Goal: Transaction & Acquisition: Purchase product/service

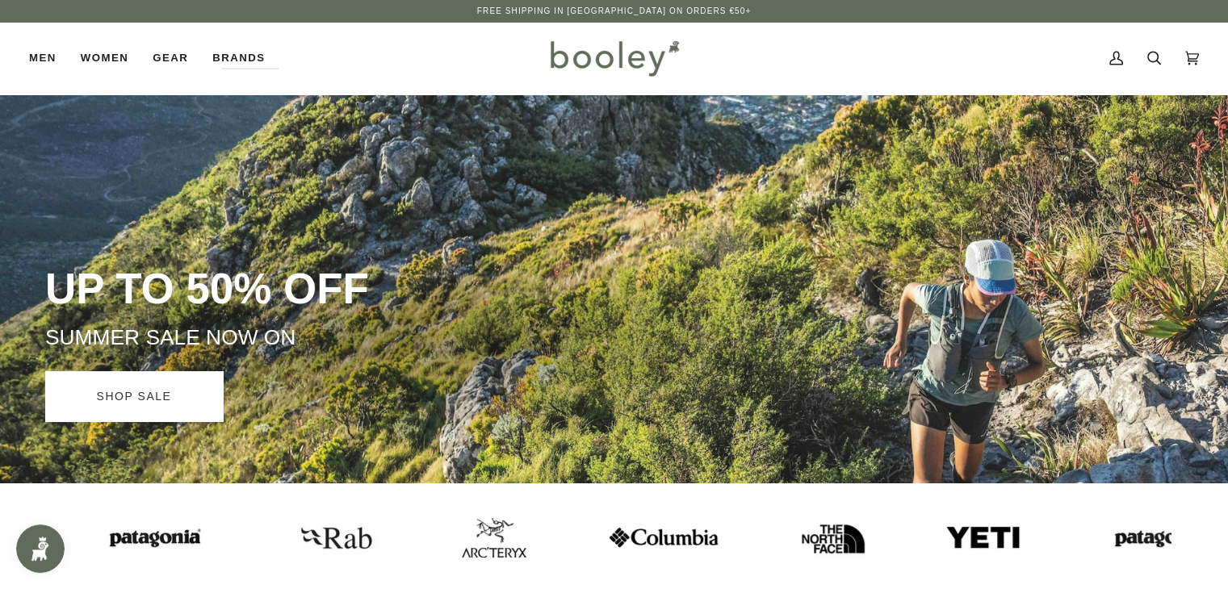
click at [97, 388] on link "SHOP SALE" at bounding box center [134, 396] width 178 height 50
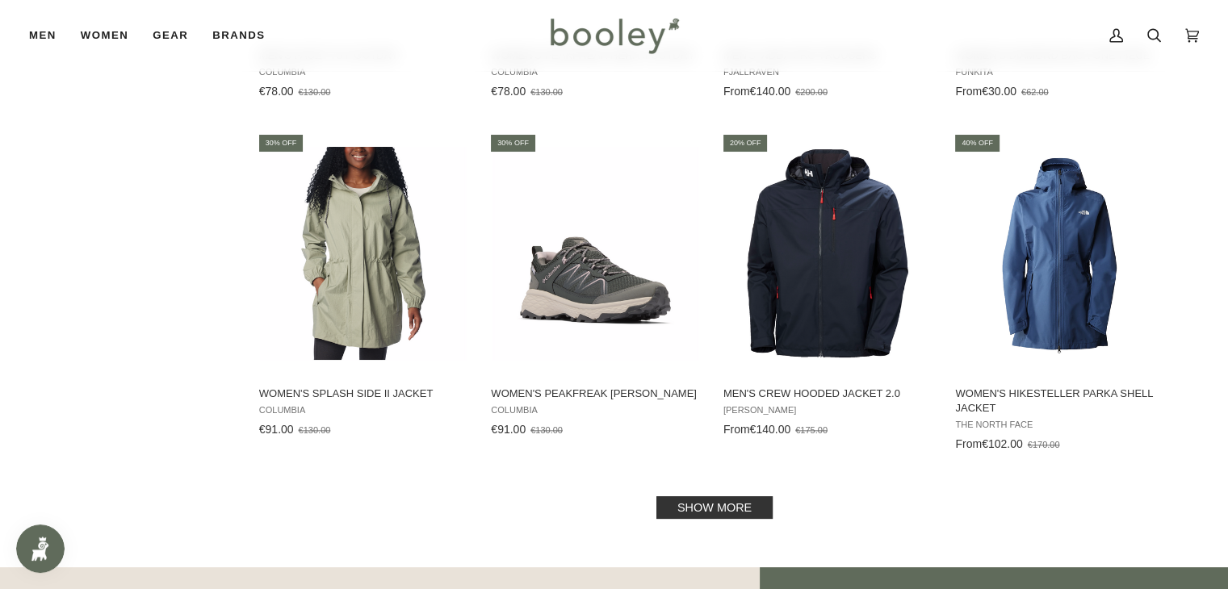
scroll to position [1873, 0]
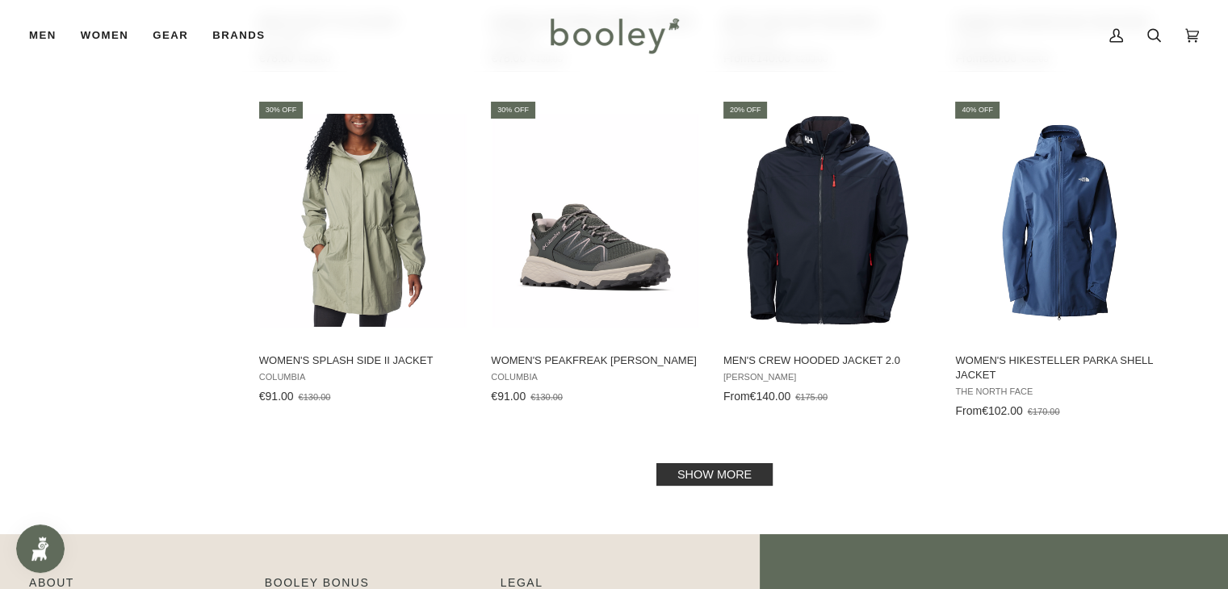
click at [707, 467] on link "Show more" at bounding box center [714, 474] width 116 height 23
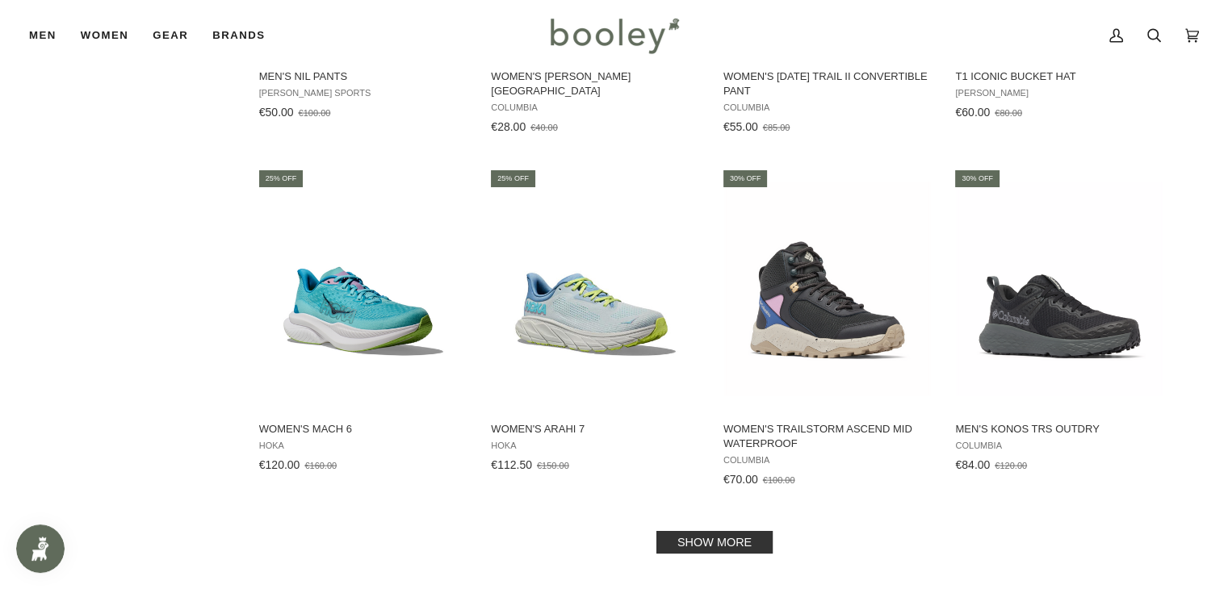
scroll to position [3584, 0]
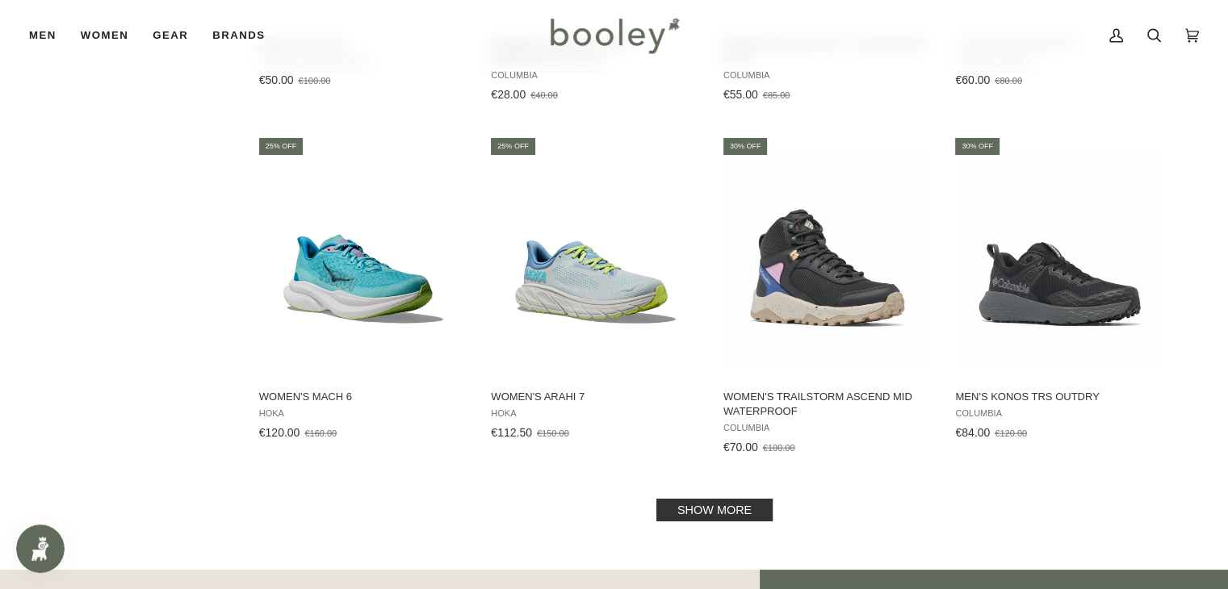
click at [704, 514] on link "Show more" at bounding box center [714, 510] width 116 height 23
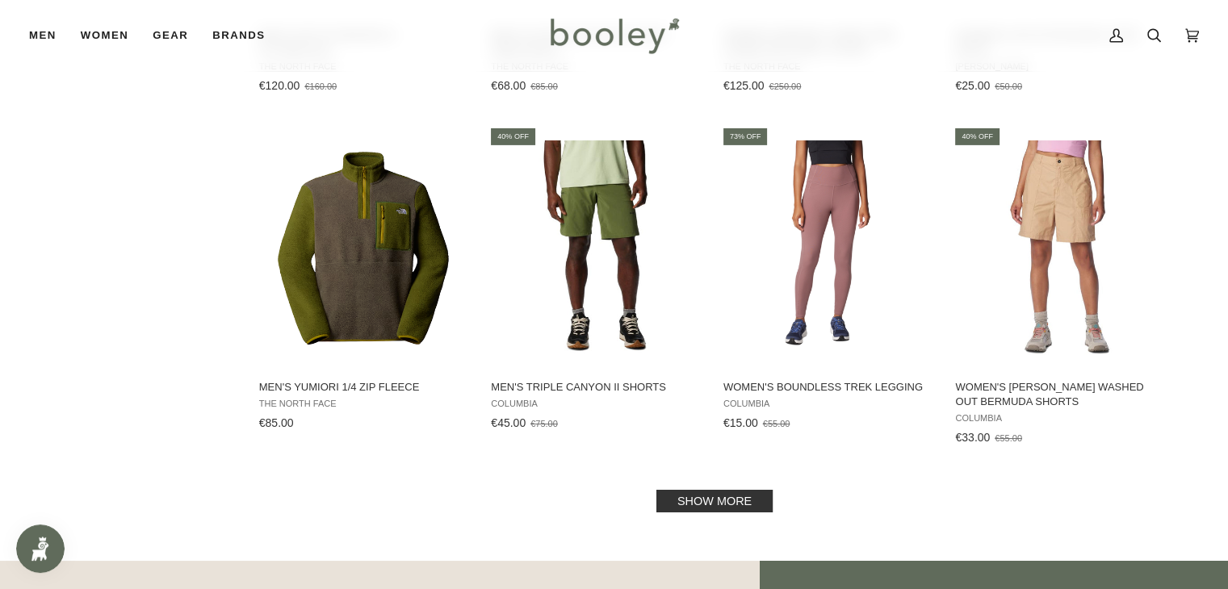
scroll to position [5328, 0]
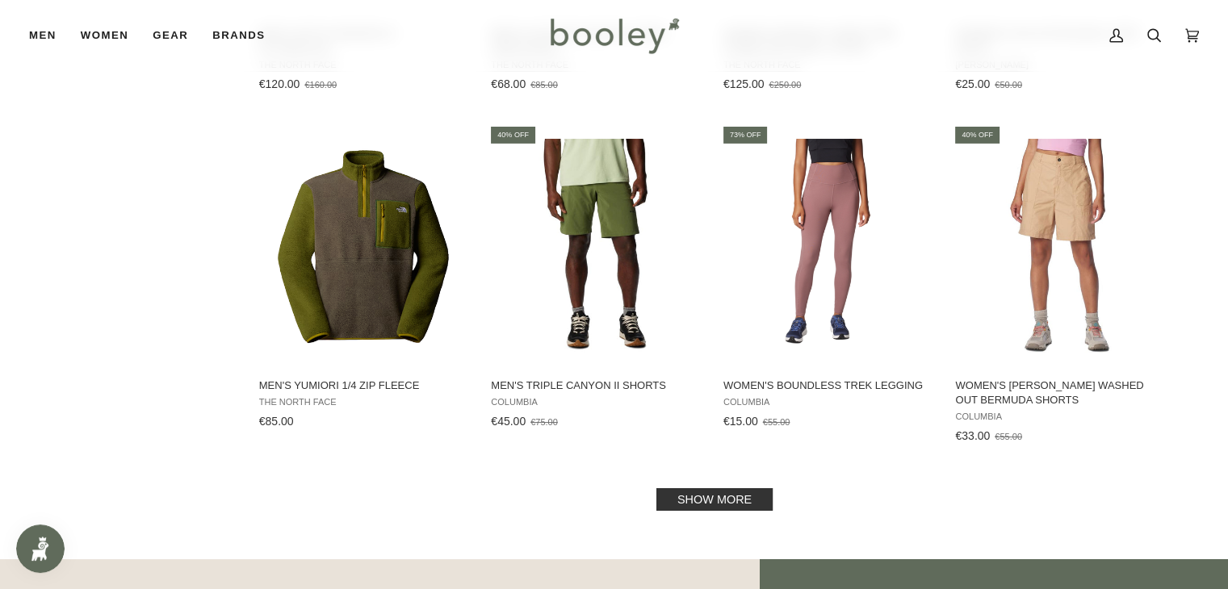
click at [689, 496] on link "Show more" at bounding box center [714, 499] width 116 height 23
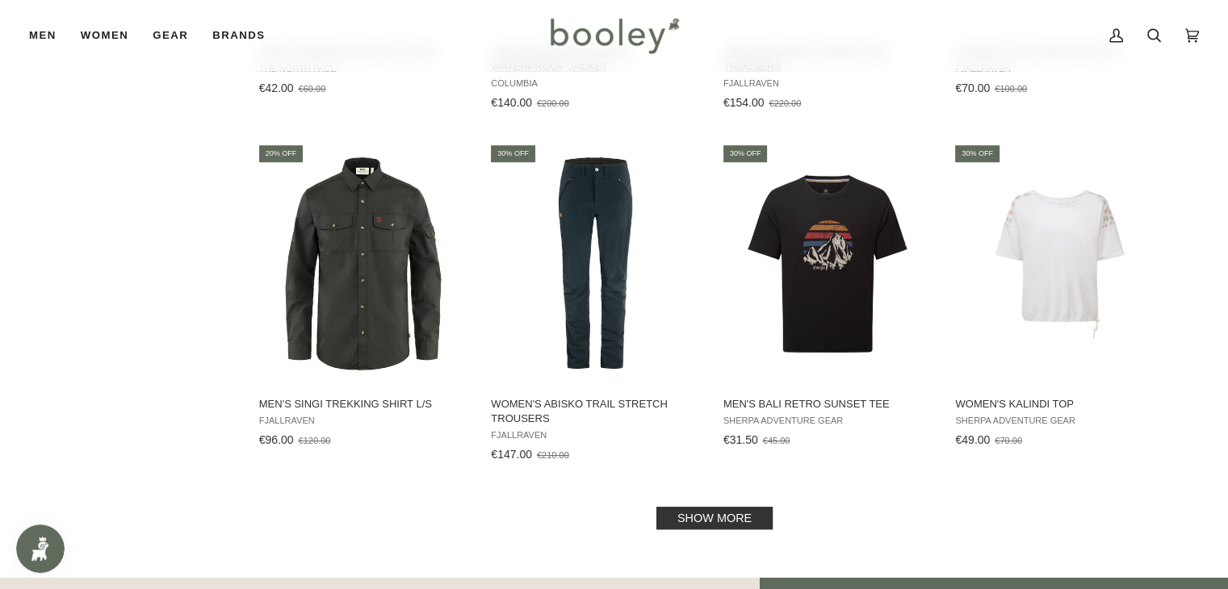
scroll to position [7103, 0]
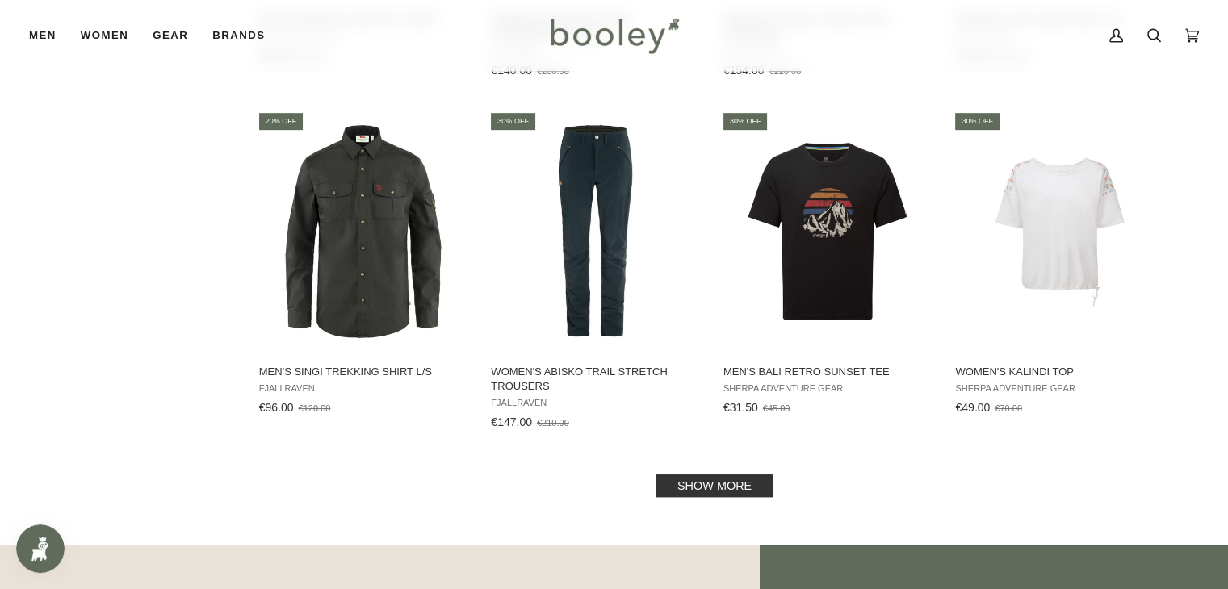
click at [689, 496] on link "Show more" at bounding box center [714, 486] width 116 height 23
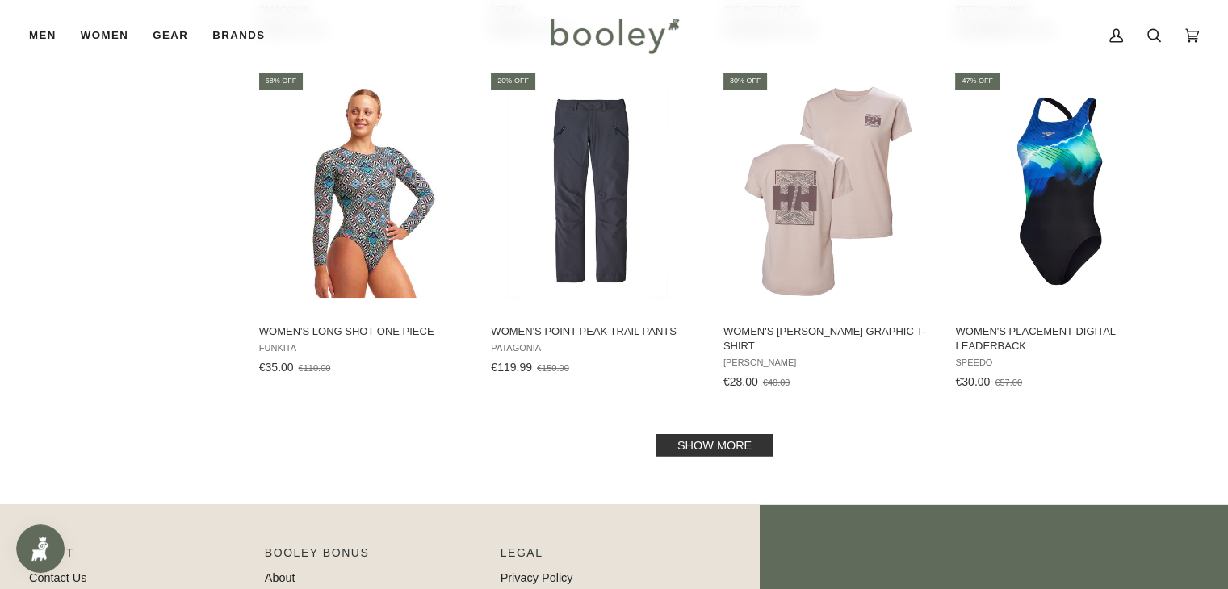
scroll to position [8879, 0]
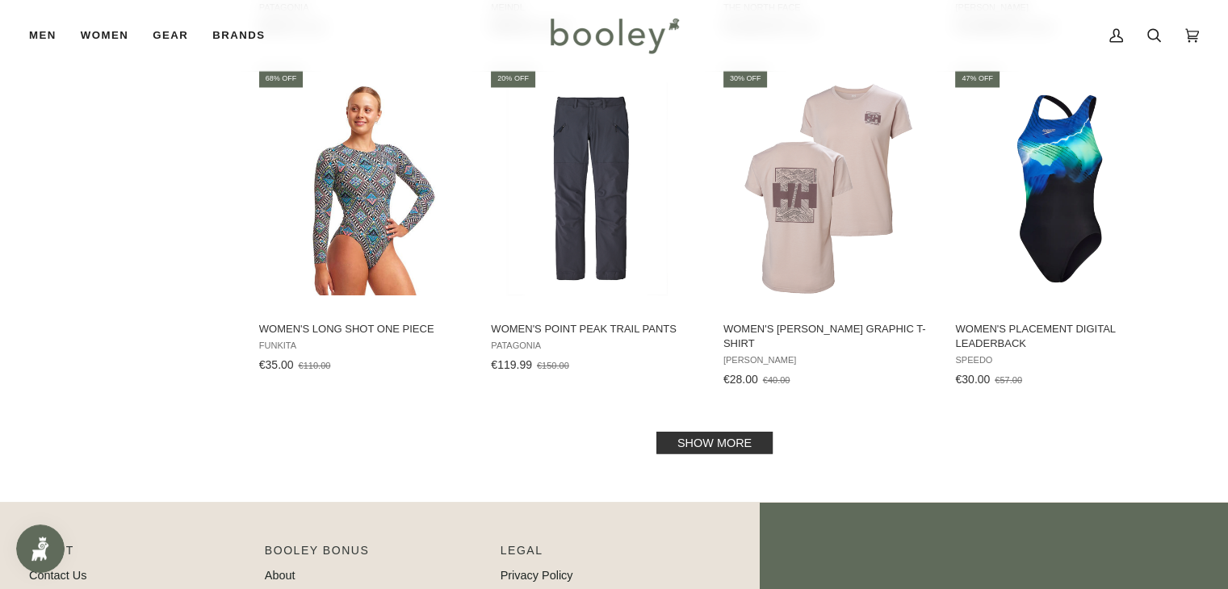
click at [714, 433] on link "Show more" at bounding box center [714, 442] width 116 height 23
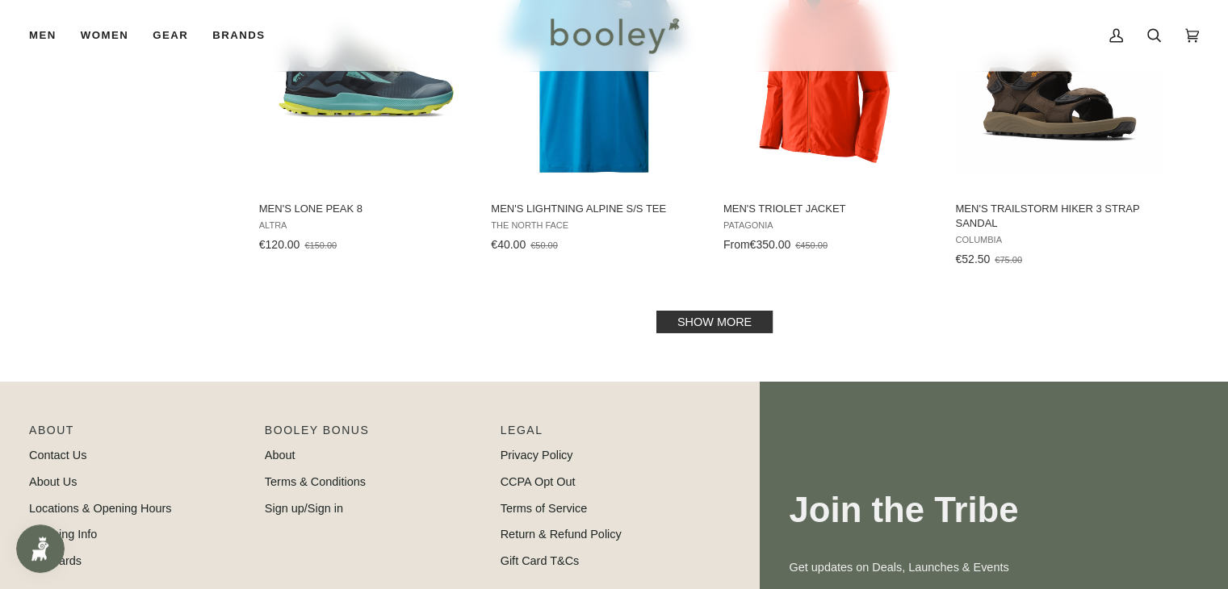
scroll to position [10784, 0]
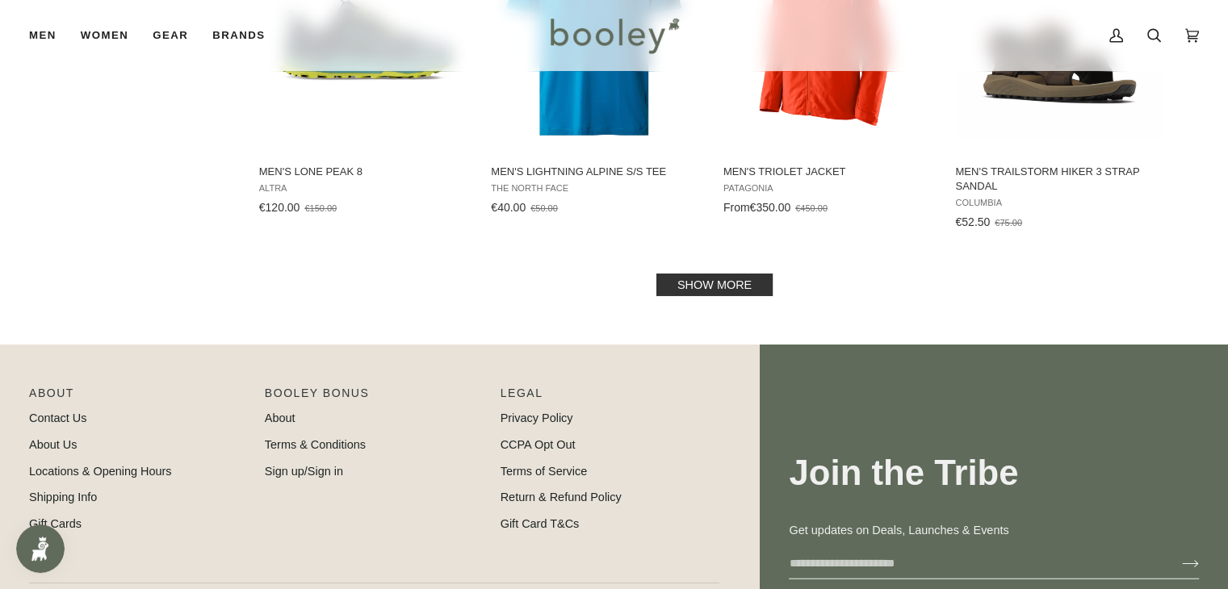
click at [701, 274] on link "Show more" at bounding box center [714, 285] width 116 height 23
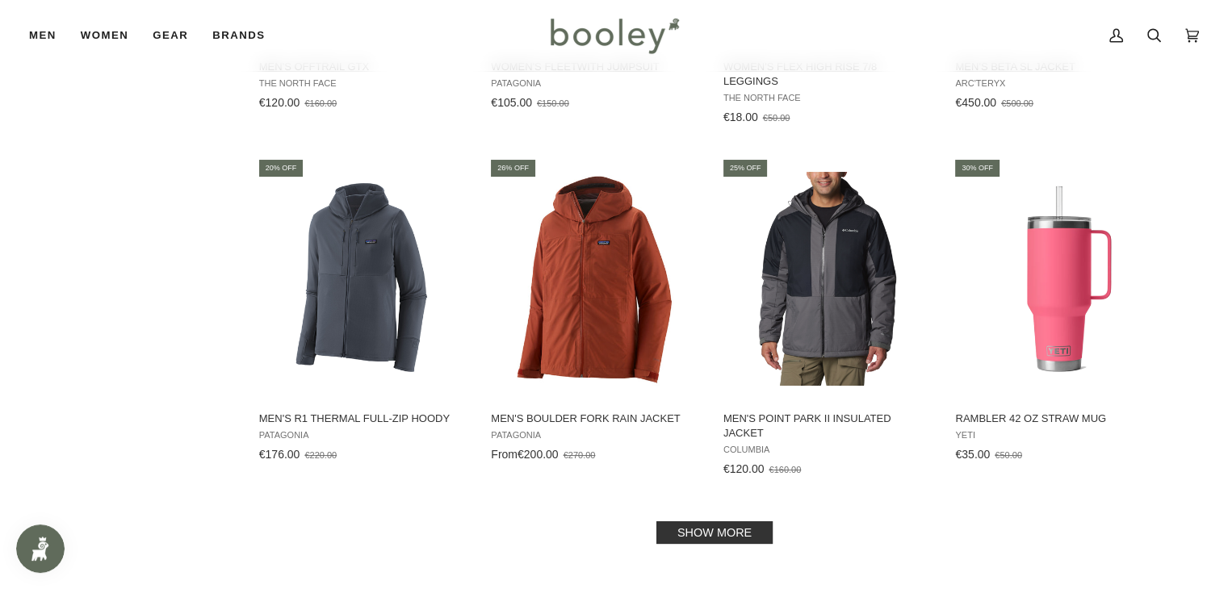
scroll to position [12302, 0]
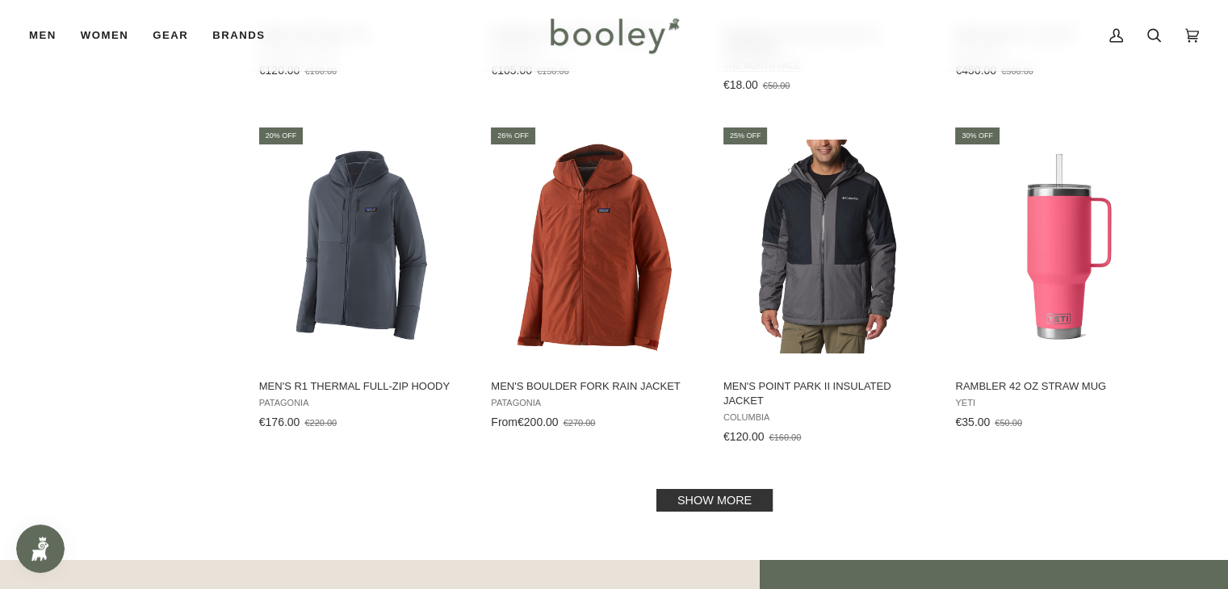
click at [701, 489] on link "Show more" at bounding box center [714, 500] width 116 height 23
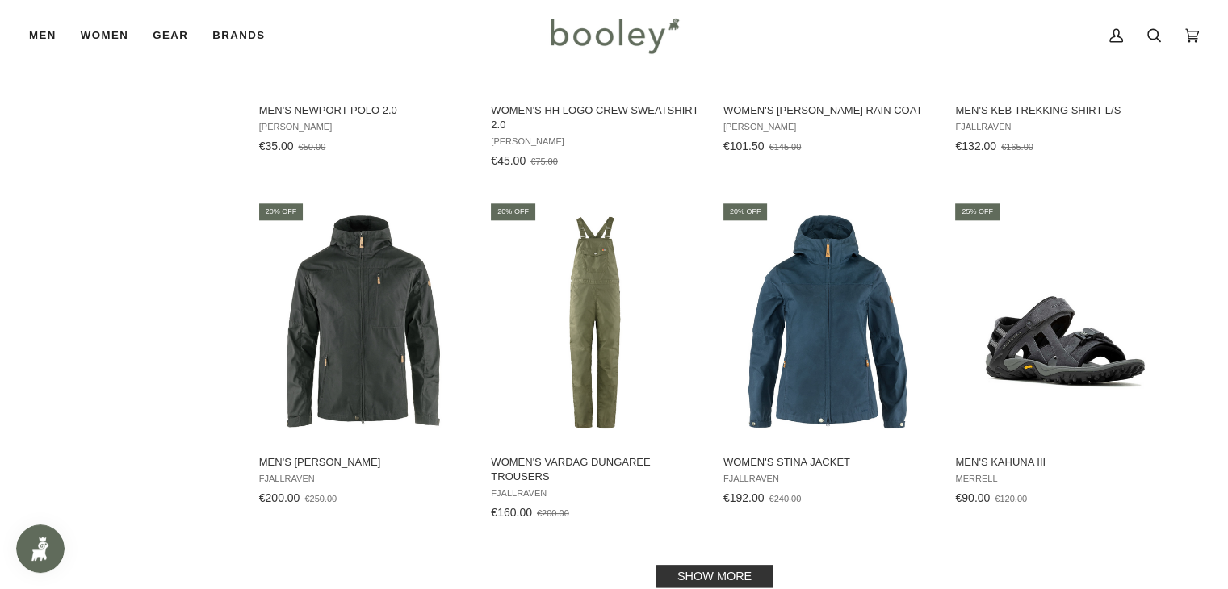
scroll to position [14046, 0]
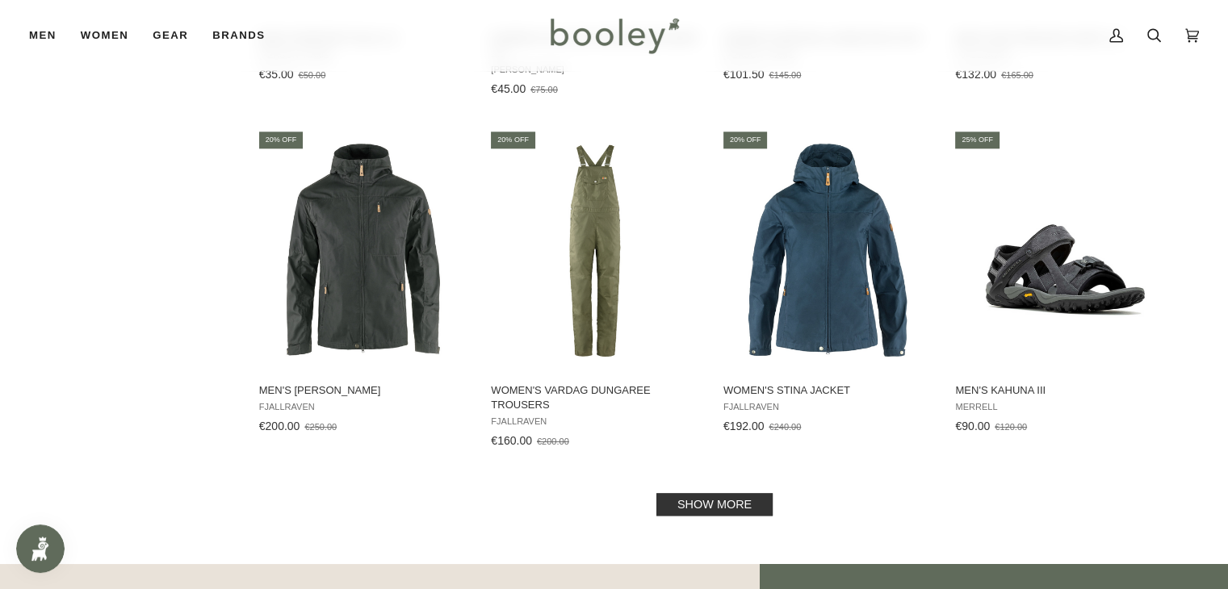
click at [701, 493] on link "Show more" at bounding box center [714, 504] width 116 height 23
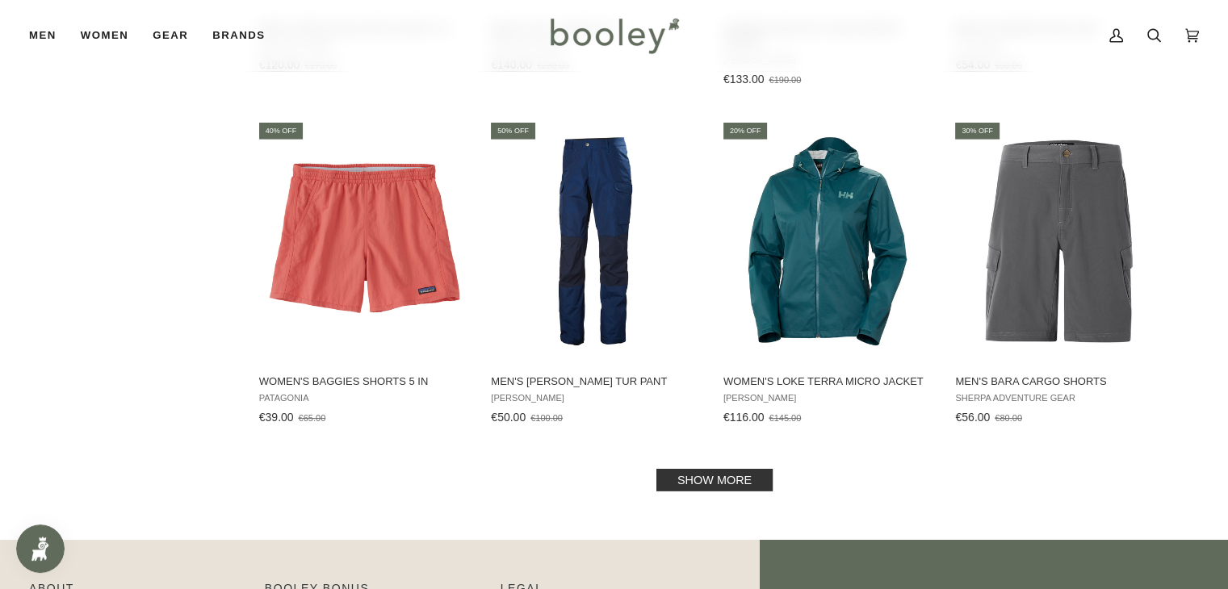
scroll to position [15789, 0]
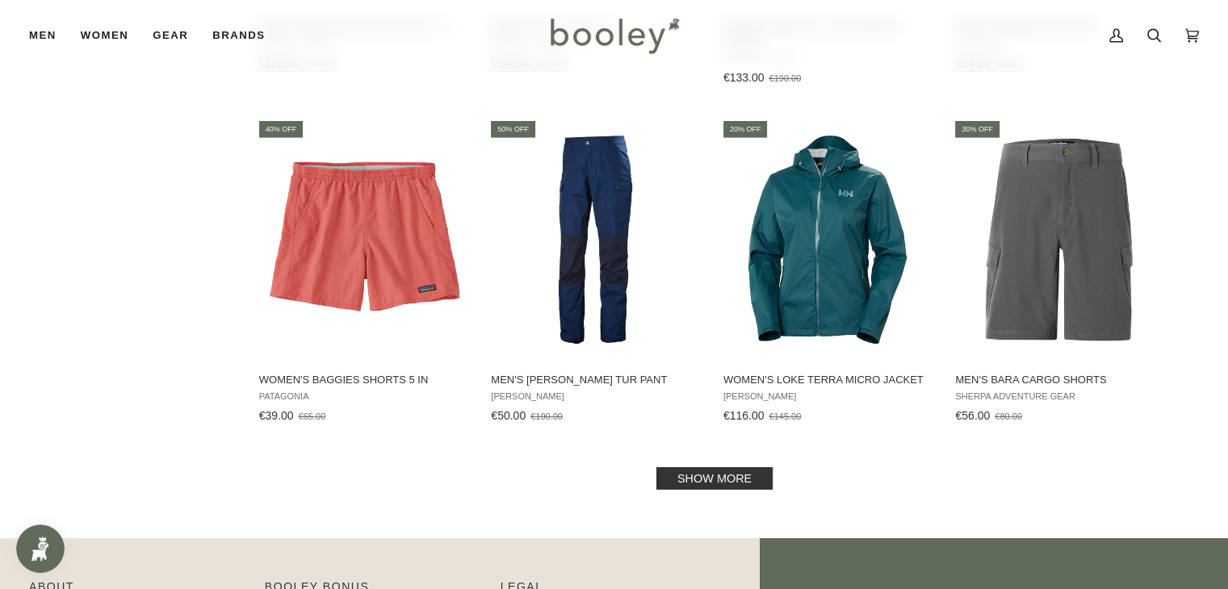
click at [688, 467] on link "Show more" at bounding box center [714, 478] width 116 height 23
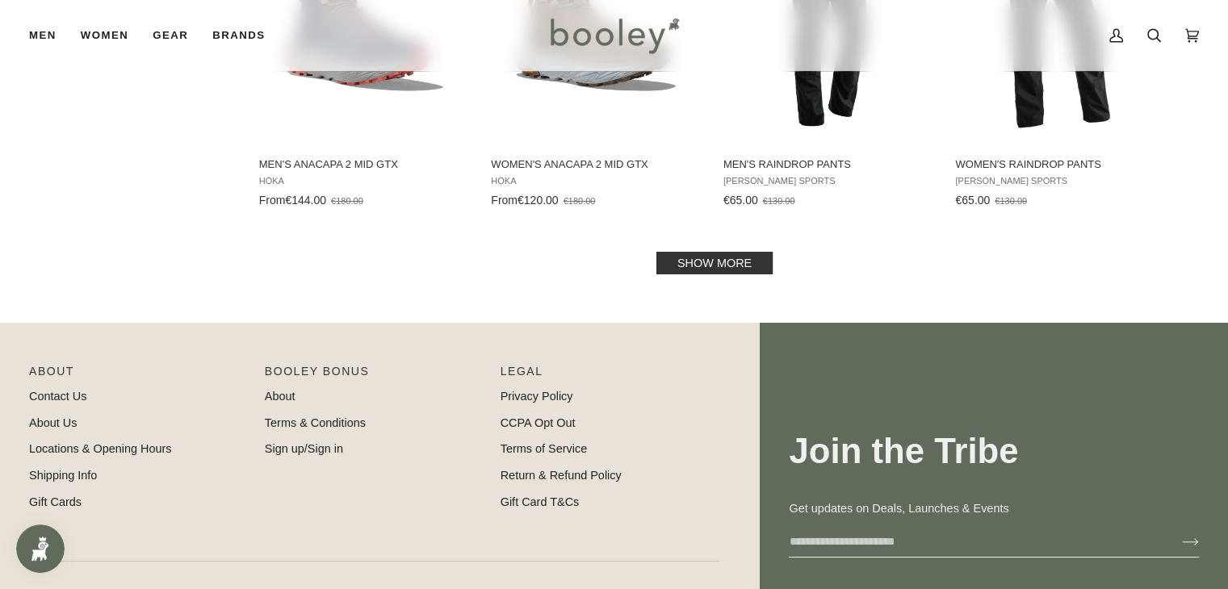
scroll to position [17759, 0]
